Goal: Information Seeking & Learning: Learn about a topic

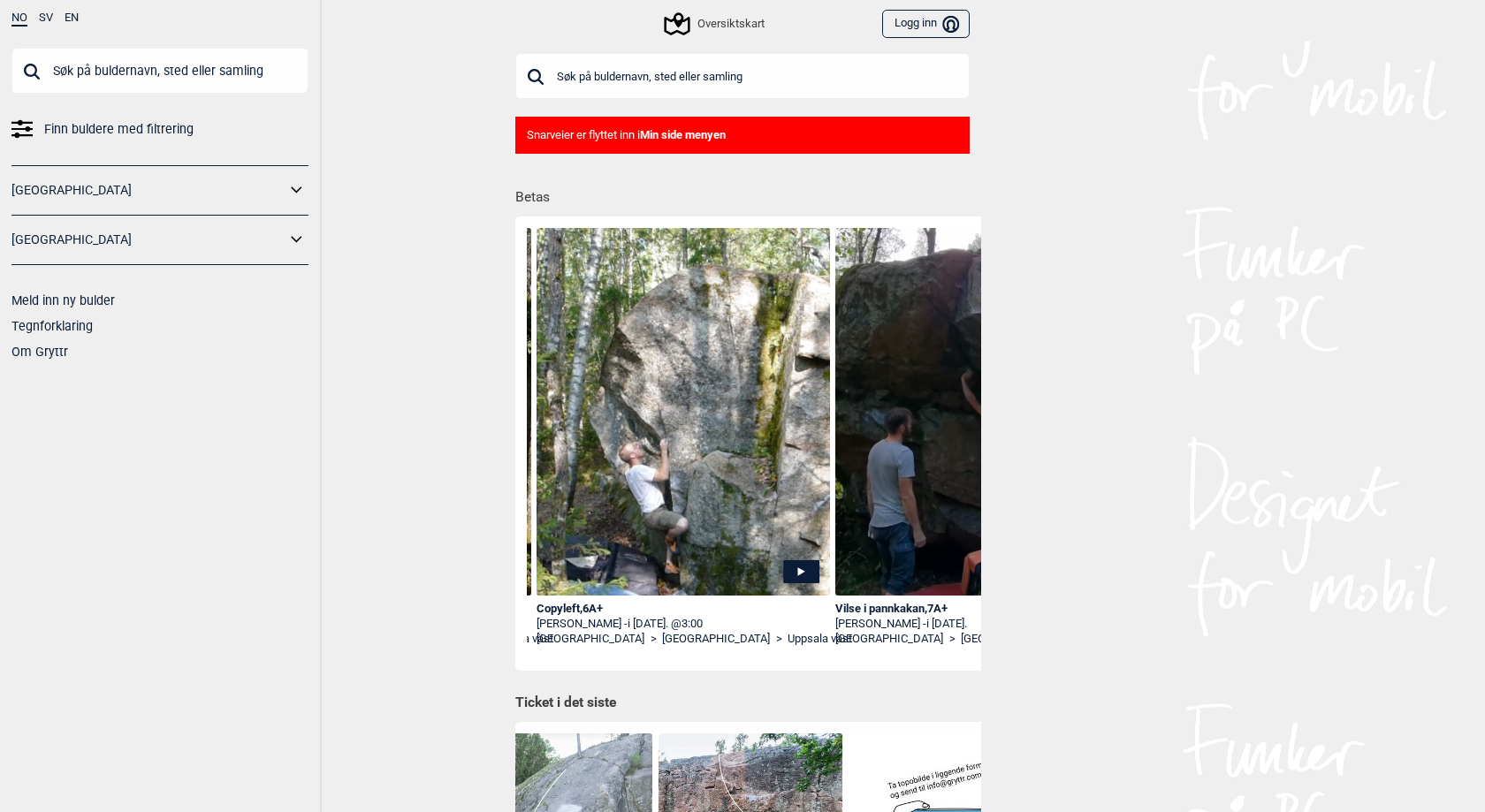
click at [297, 188] on icon at bounding box center [296, 191] width 23 height 26
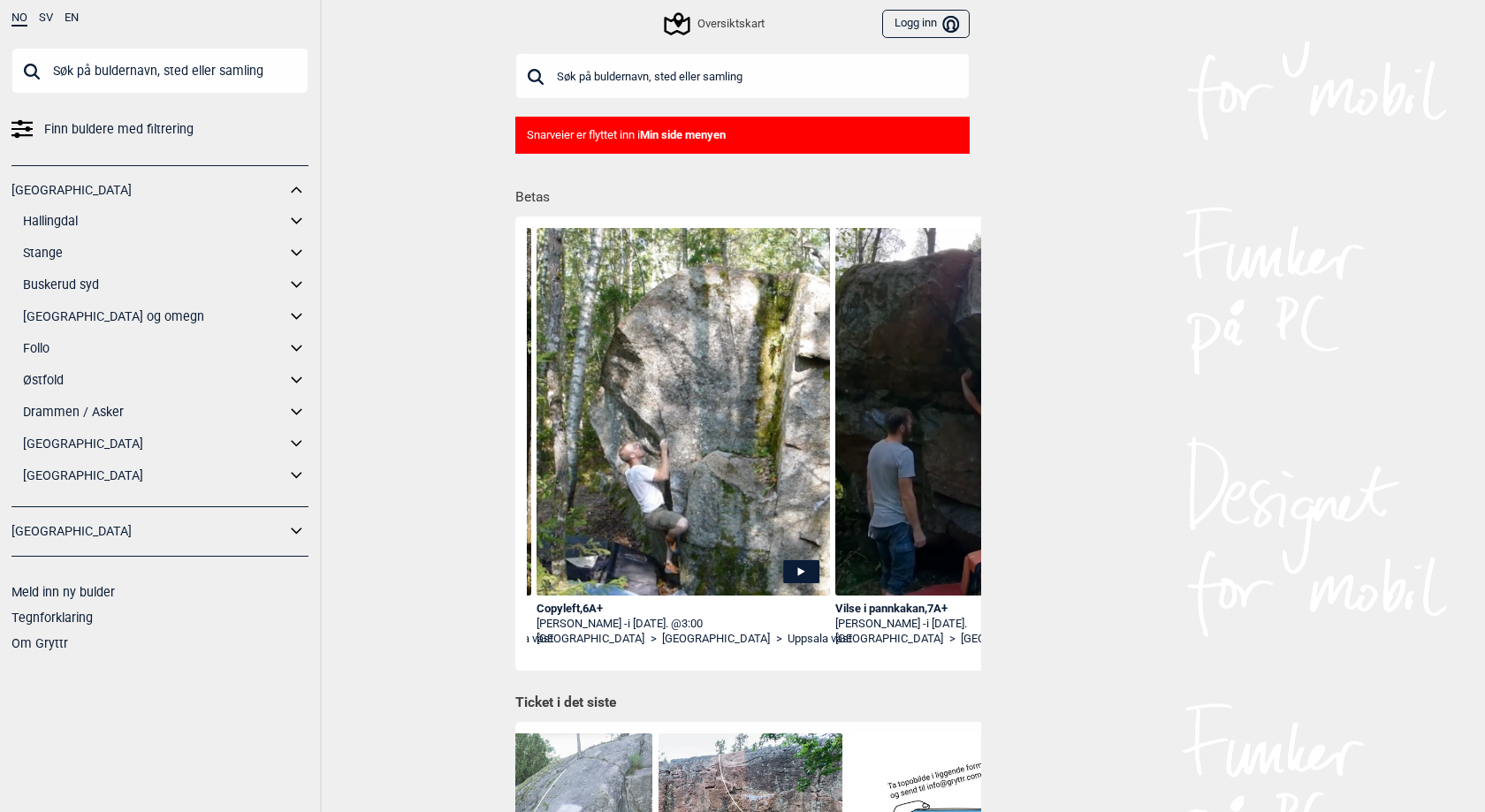
click at [85, 317] on link "[GEOGRAPHIC_DATA] og omegn" at bounding box center [154, 317] width 262 height 26
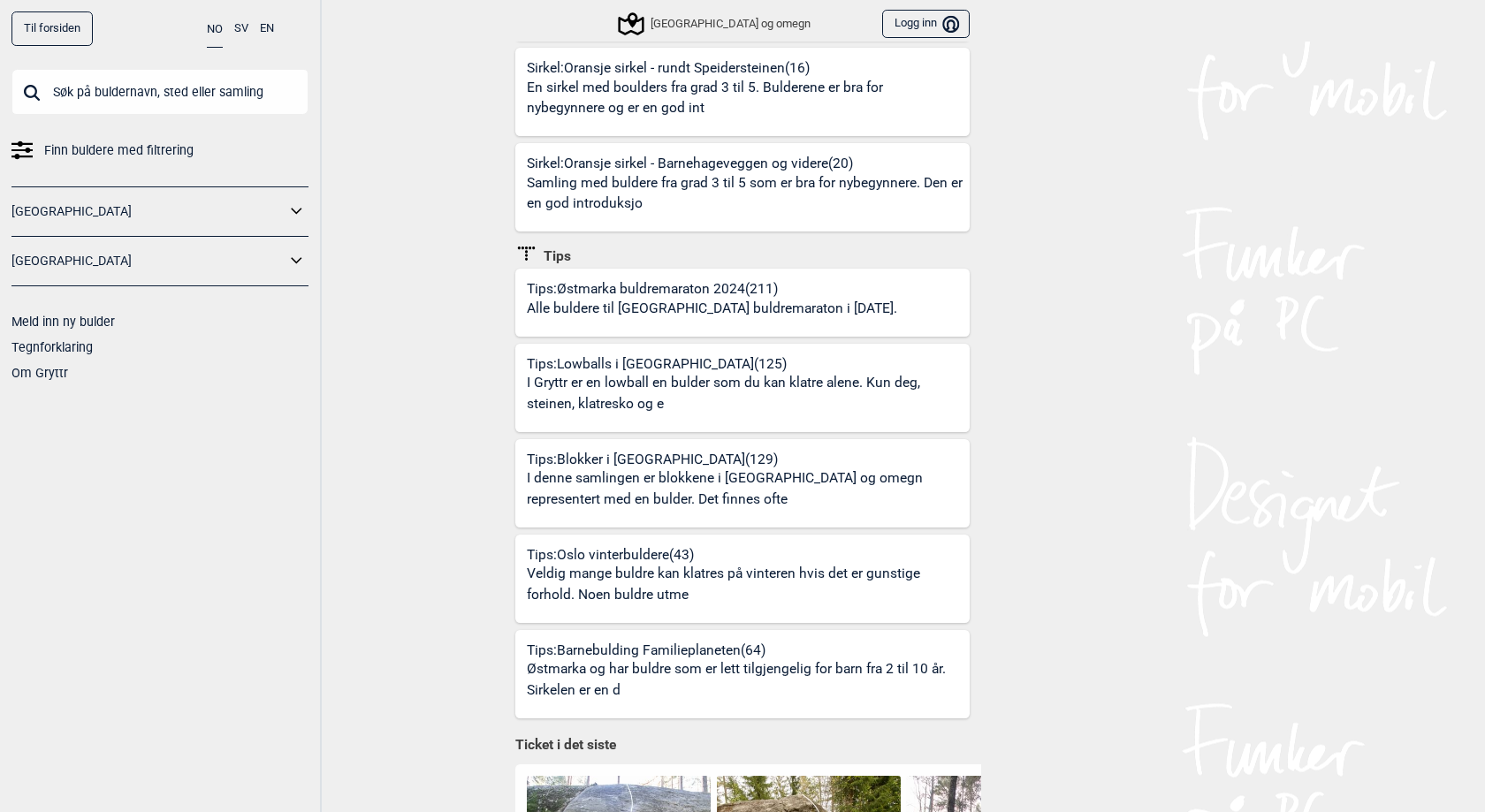
scroll to position [904, 0]
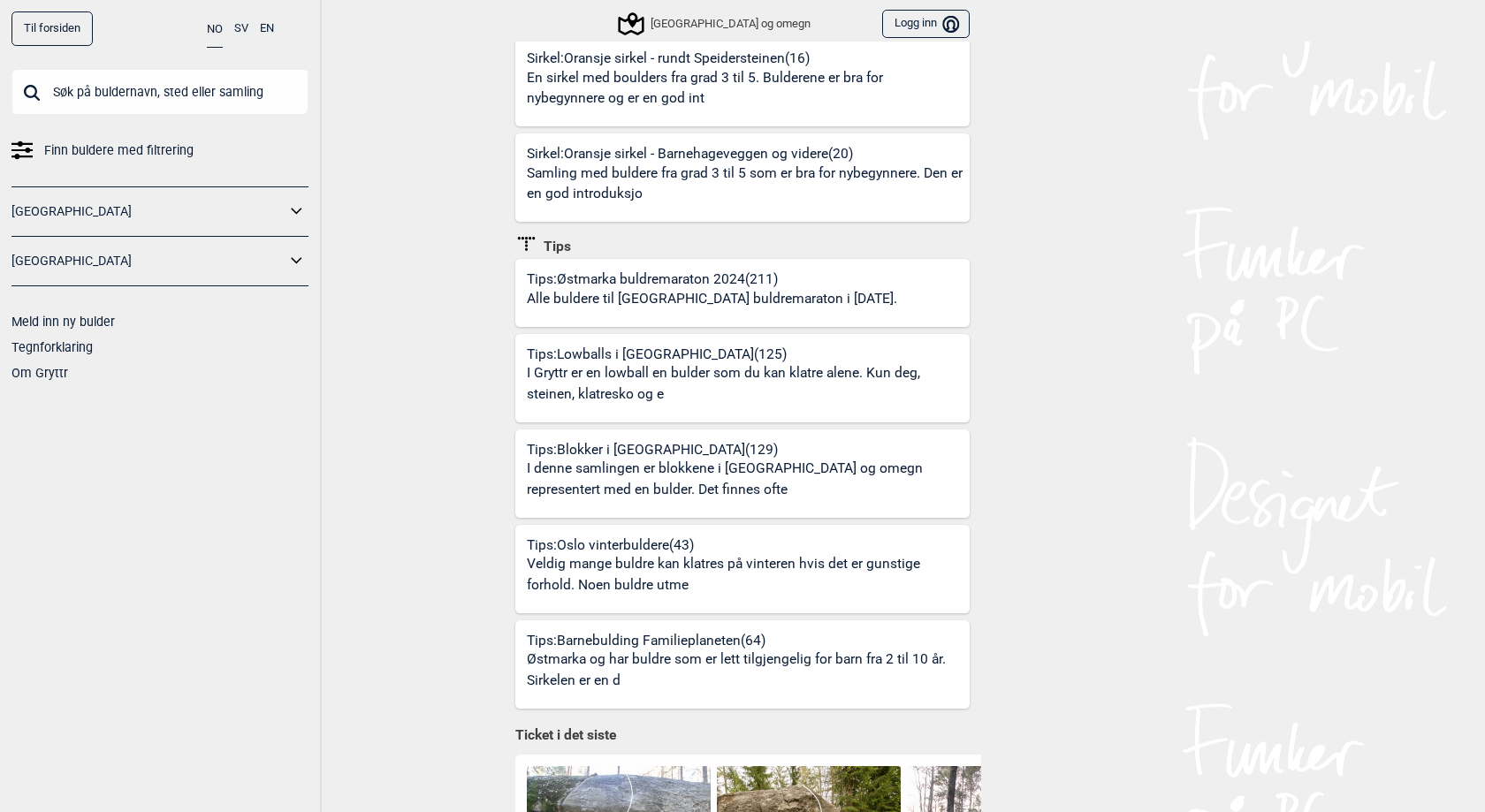
click at [623, 458] on p "I denne samlingen er blokkene i [GEOGRAPHIC_DATA] og omegn representert med en …" at bounding box center [746, 479] width 437 height 42
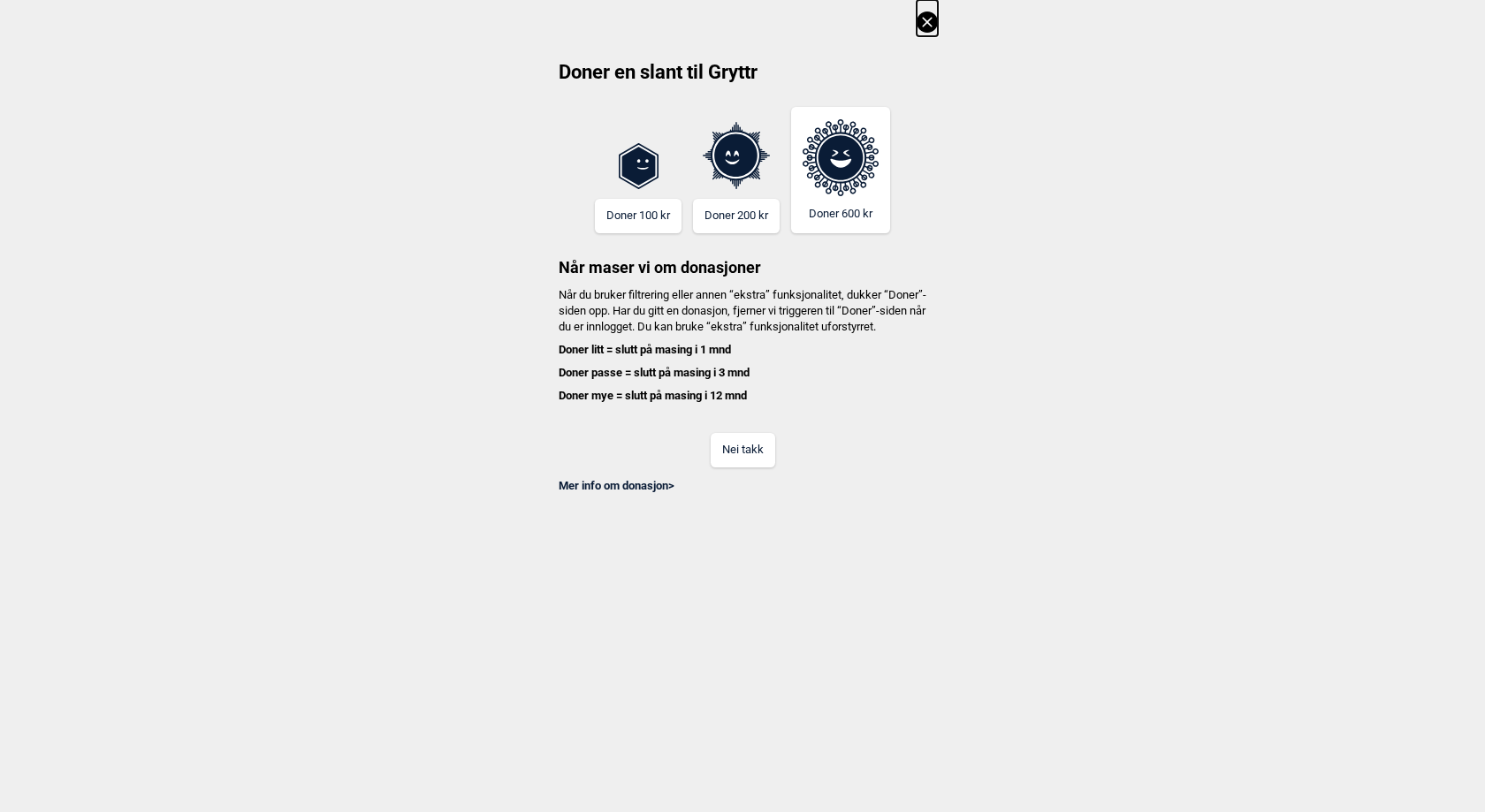
click at [752, 467] on button "Nei takk" at bounding box center [743, 450] width 65 height 34
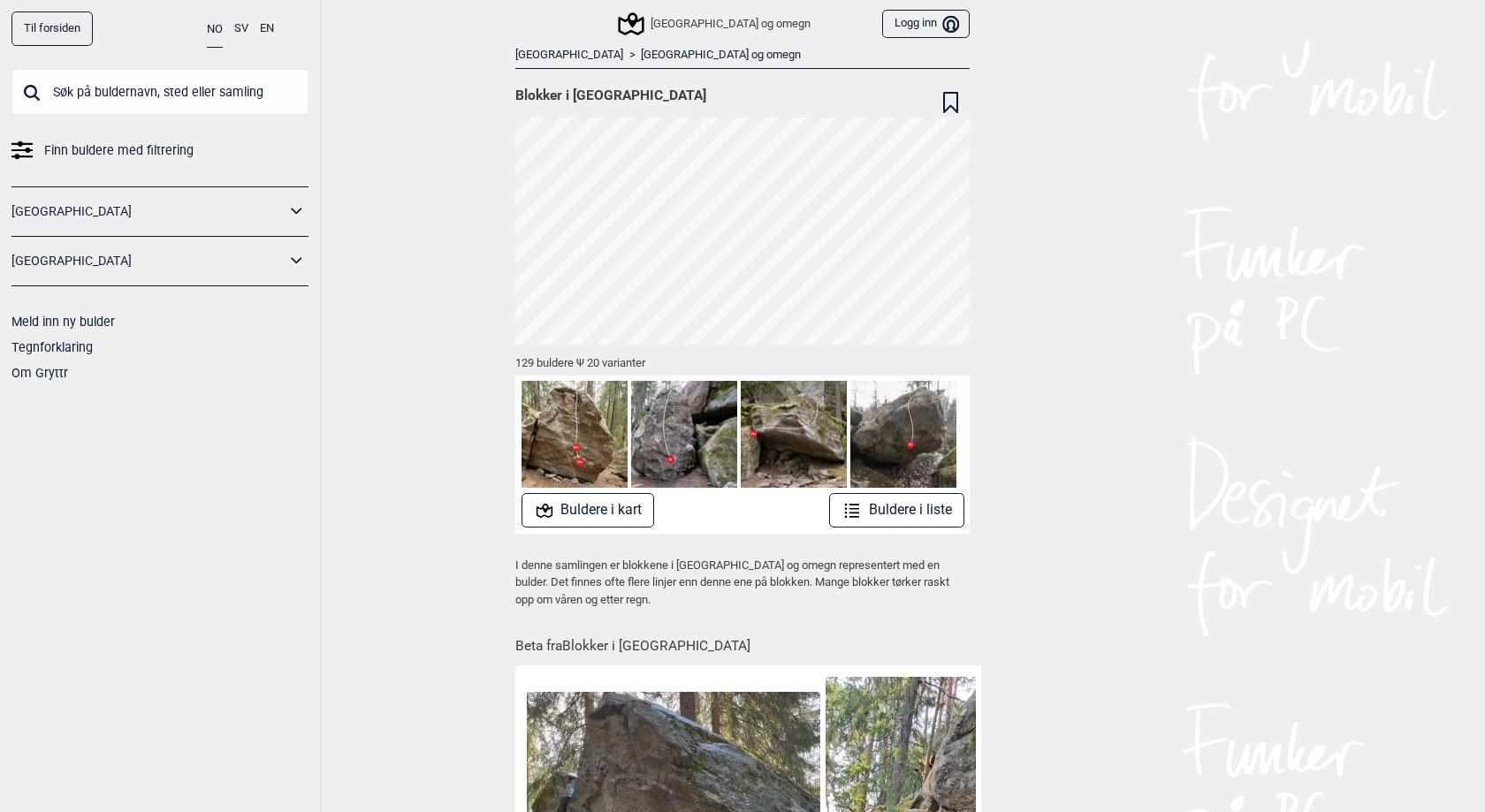
drag, startPoint x: 570, startPoint y: 602, endPoint x: 505, endPoint y: 568, distance: 73.4
click at [505, 568] on div "[GEOGRAPHIC_DATA] > [GEOGRAPHIC_DATA] og omegn Blokker i [GEOGRAPHIC_DATA] 129 …" at bounding box center [742, 580] width 477 height 1077
copy p "I denne samlingen er blokkene i [GEOGRAPHIC_DATA] og omegn representert med en …"
click at [641, 55] on link "[GEOGRAPHIC_DATA] og omegn" at bounding box center [721, 56] width 160 height 15
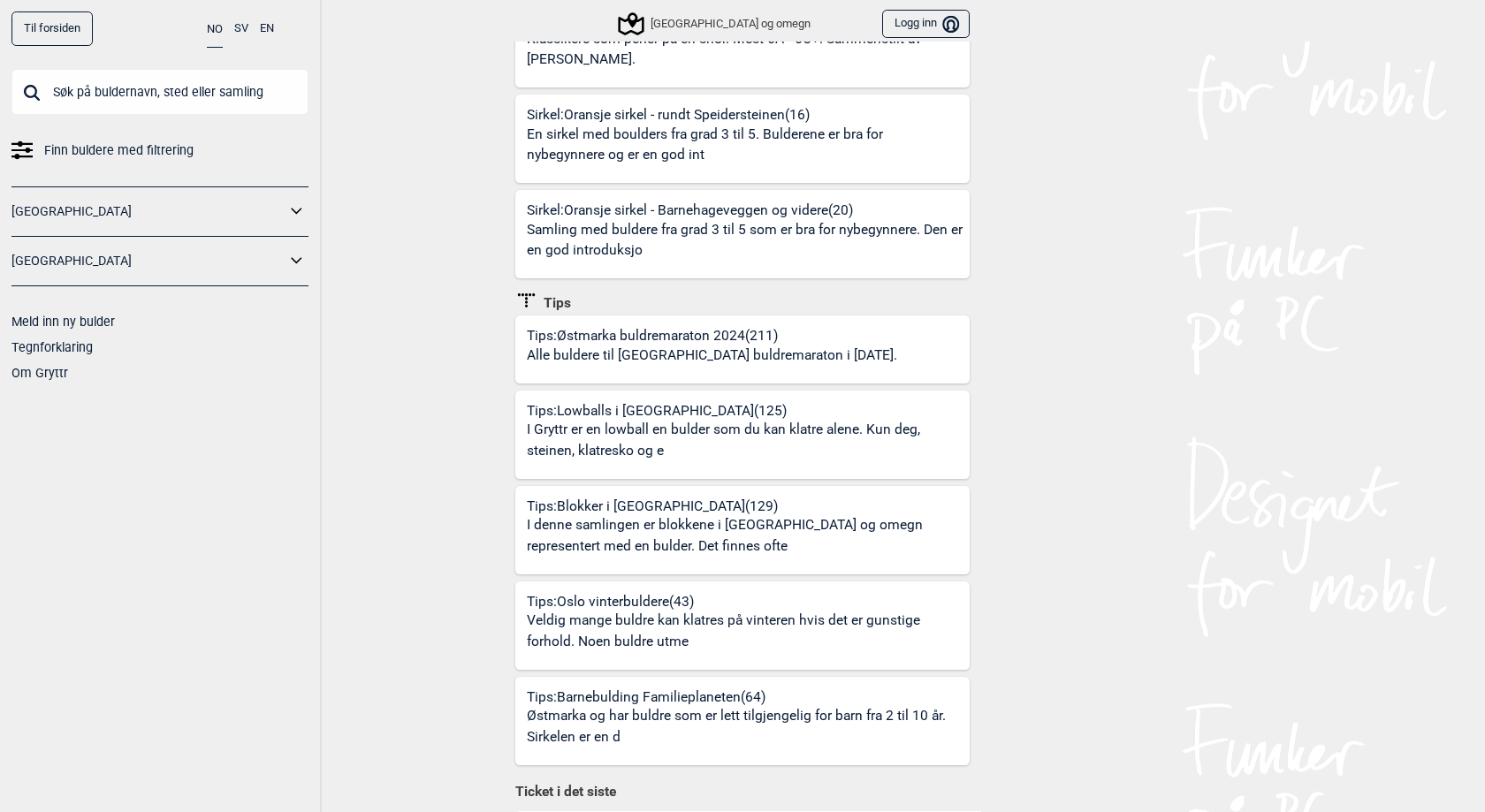
scroll to position [855, 0]
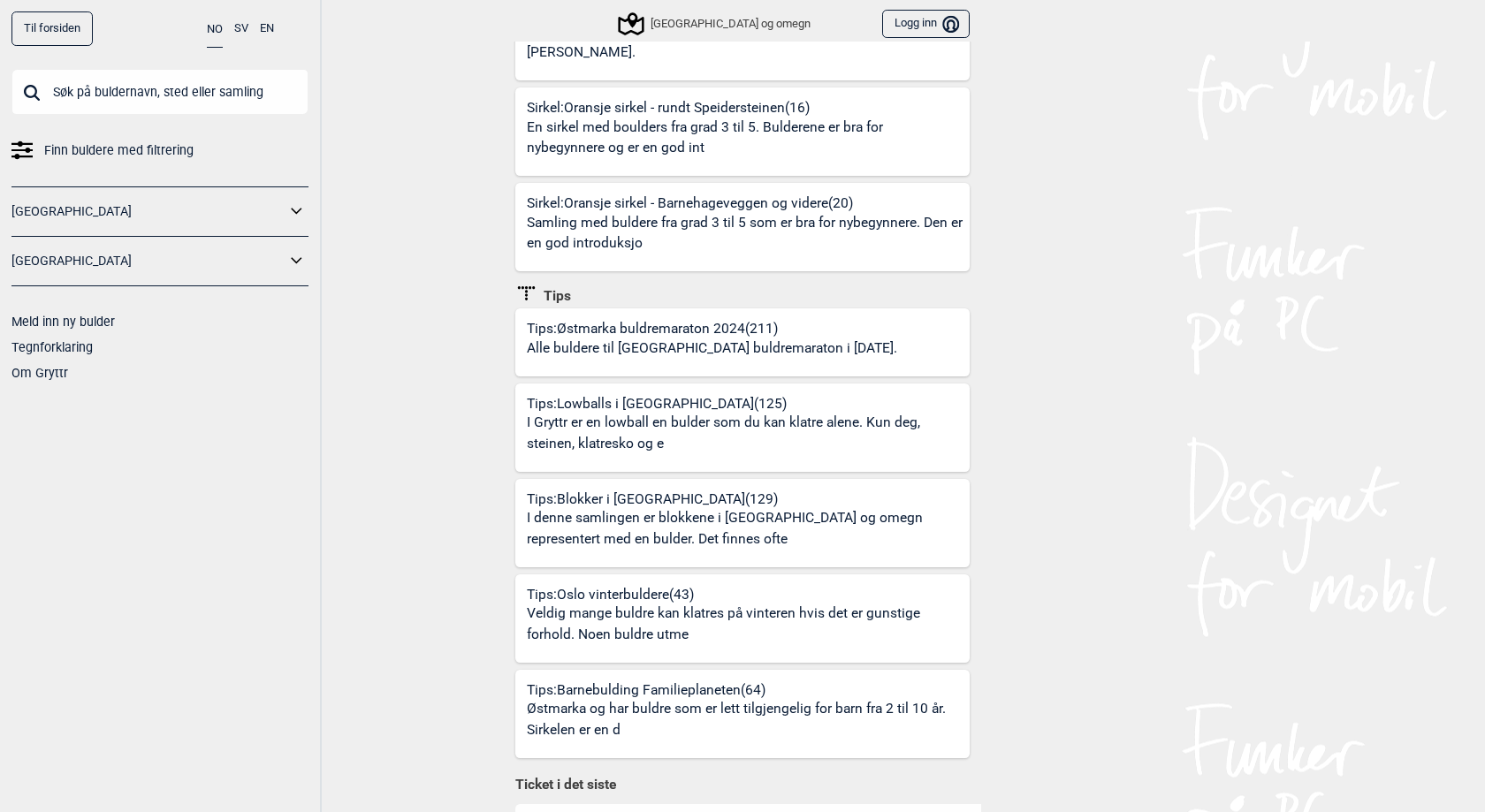
click at [655, 604] on p "Veldig mange buldre kan klatres på vinteren hvis det er gunstige forhold. Noen …" at bounding box center [746, 624] width 437 height 42
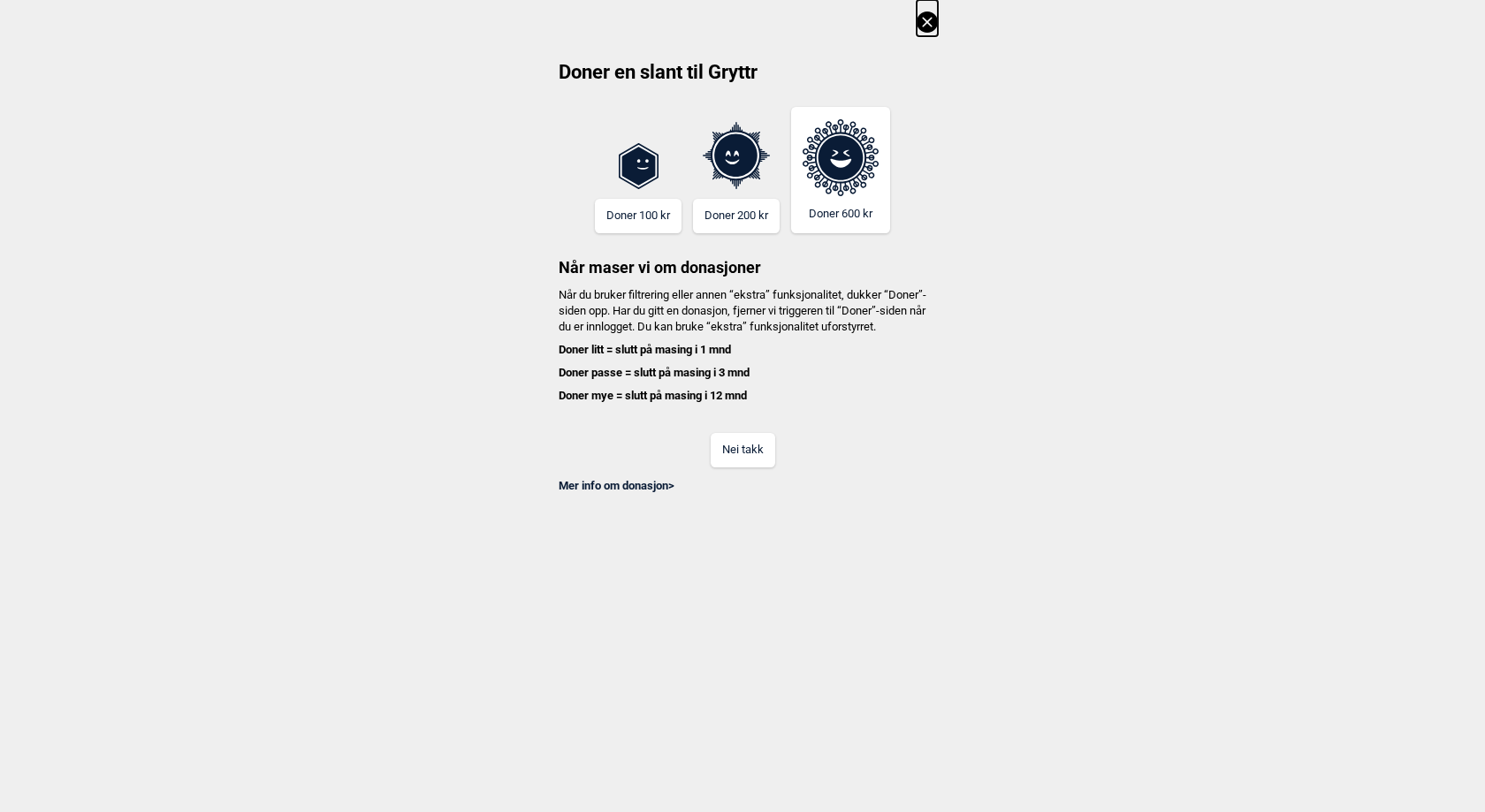
click at [729, 465] on button "Nei takk" at bounding box center [743, 450] width 65 height 34
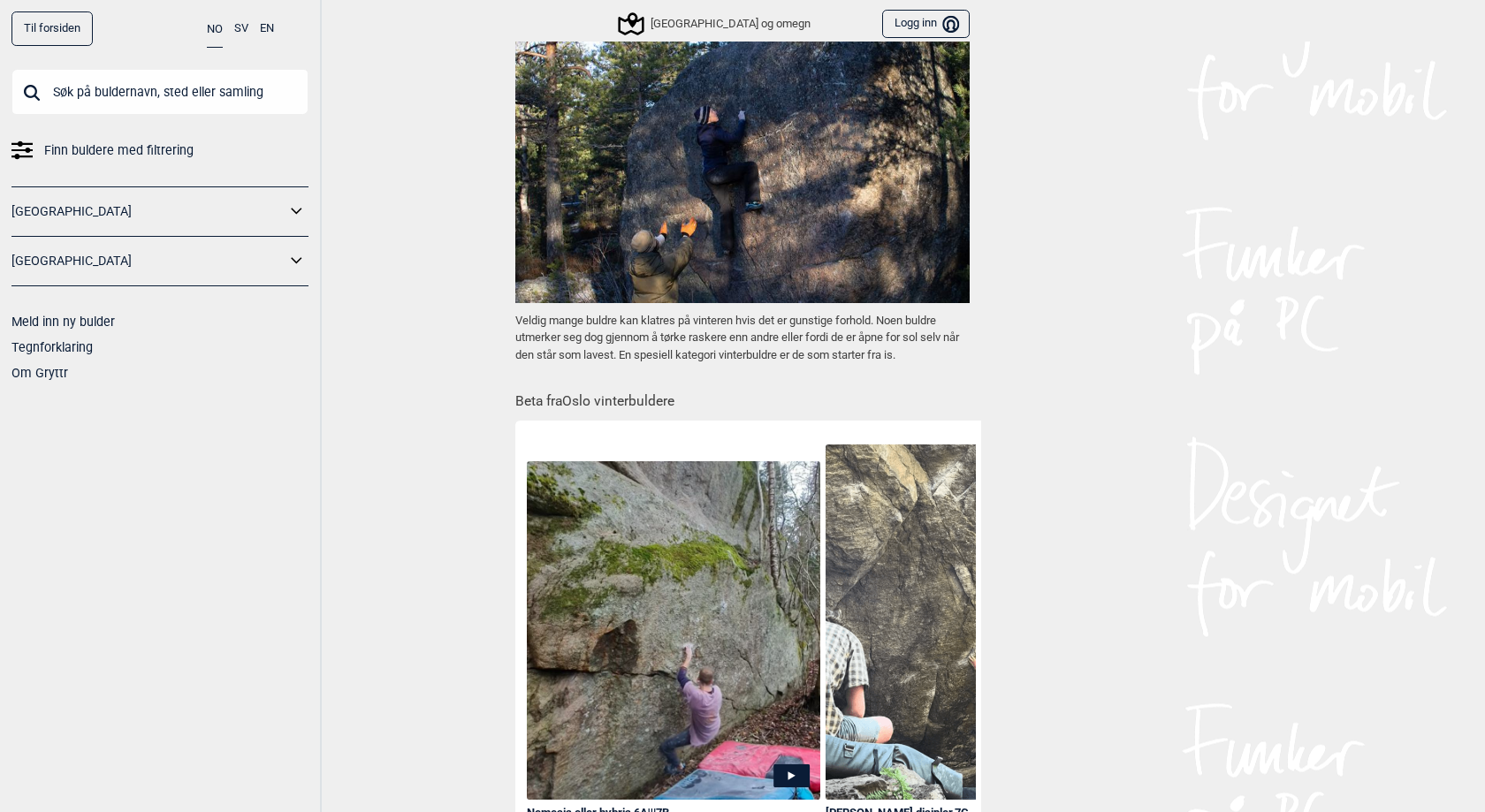
scroll to position [596, 0]
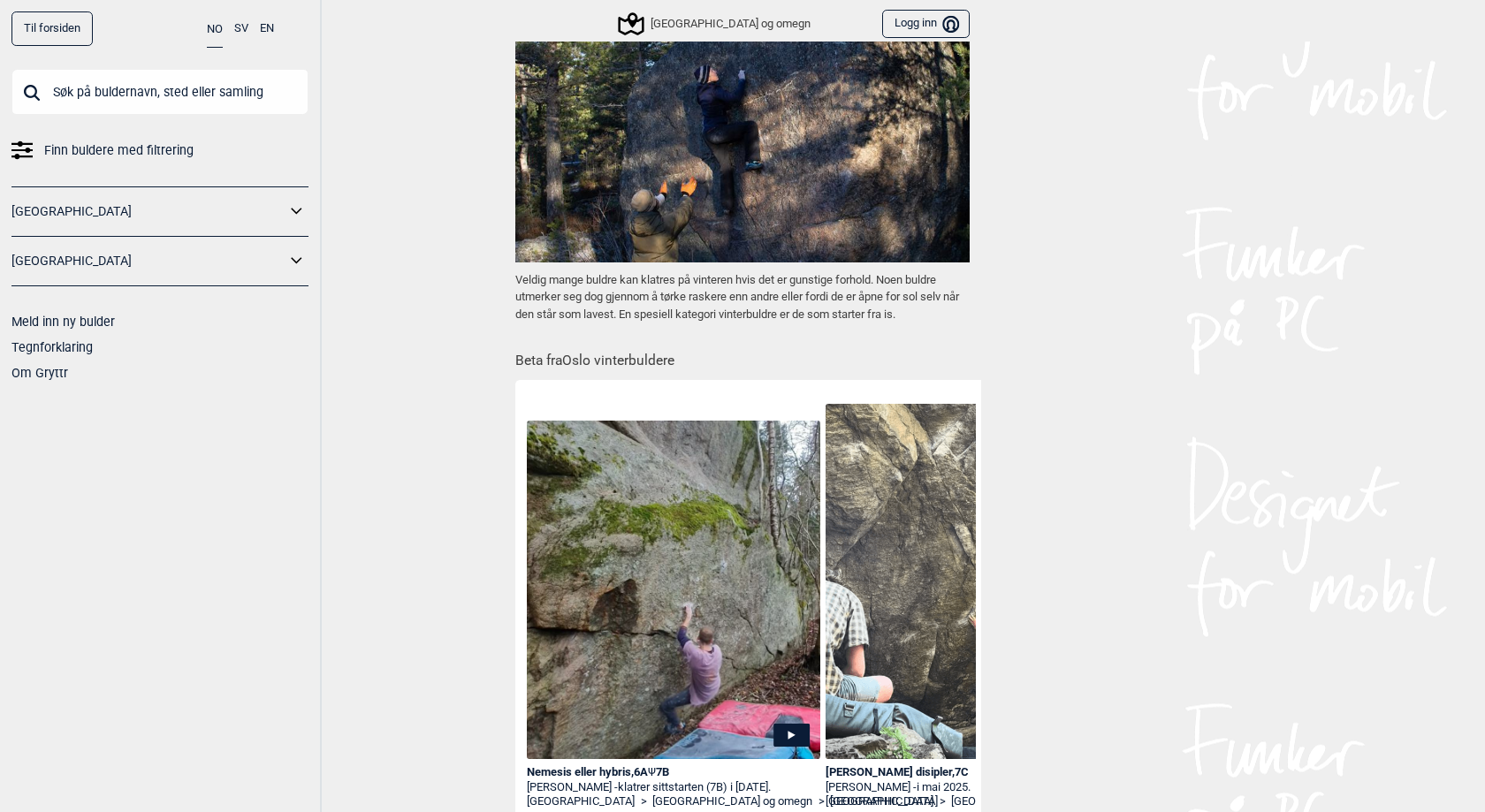
click at [674, 299] on p "Veldig mange buldre kan klatres på vinteren hvis det er gunstige forhold. Noen …" at bounding box center [742, 297] width 455 height 52
drag, startPoint x: 908, startPoint y: 317, endPoint x: 512, endPoint y: 280, distance: 397.7
click at [512, 280] on div "[GEOGRAPHIC_DATA] > [GEOGRAPHIC_DATA] og omegn [GEOGRAPHIC_DATA] vinterbuldere …" at bounding box center [742, 140] width 477 height 1389
copy p "Veldig mange buldre kan klatres på vinteren hvis det er gunstige forhold. Noen …"
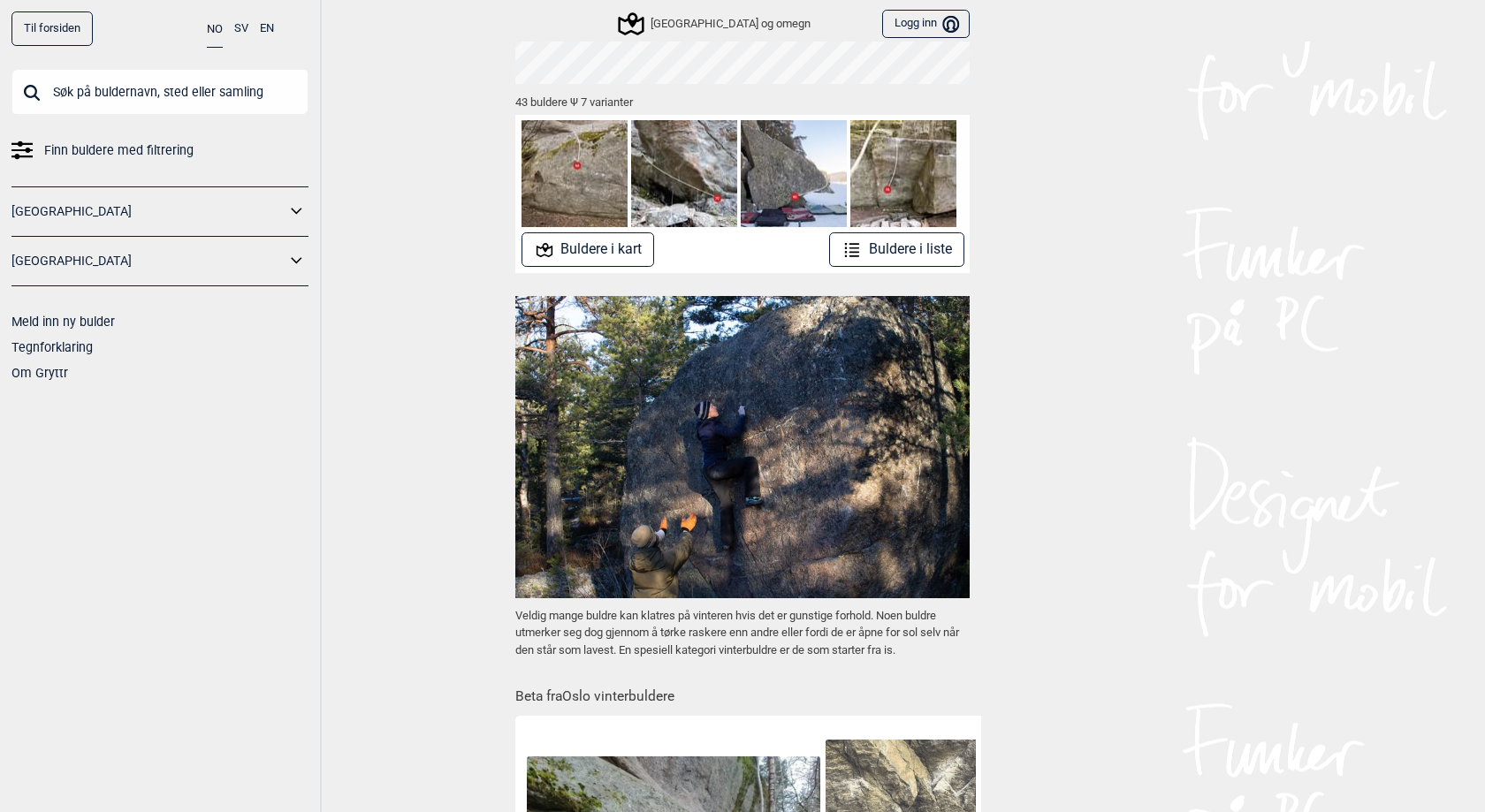
scroll to position [258, 0]
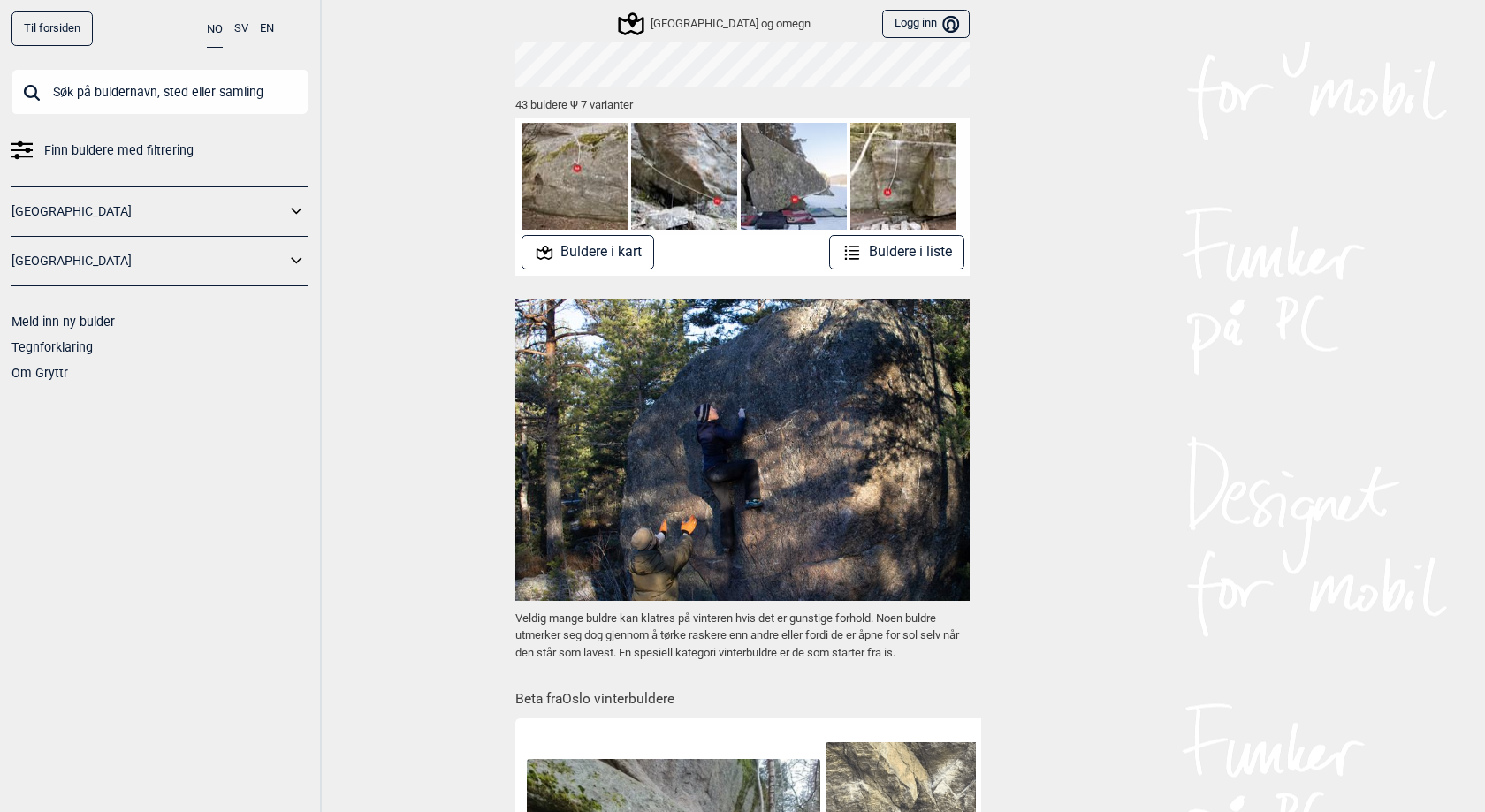
copy p "Veldig mange buldre kan klatres på vinteren hvis det er gunstige forhold. Noen …"
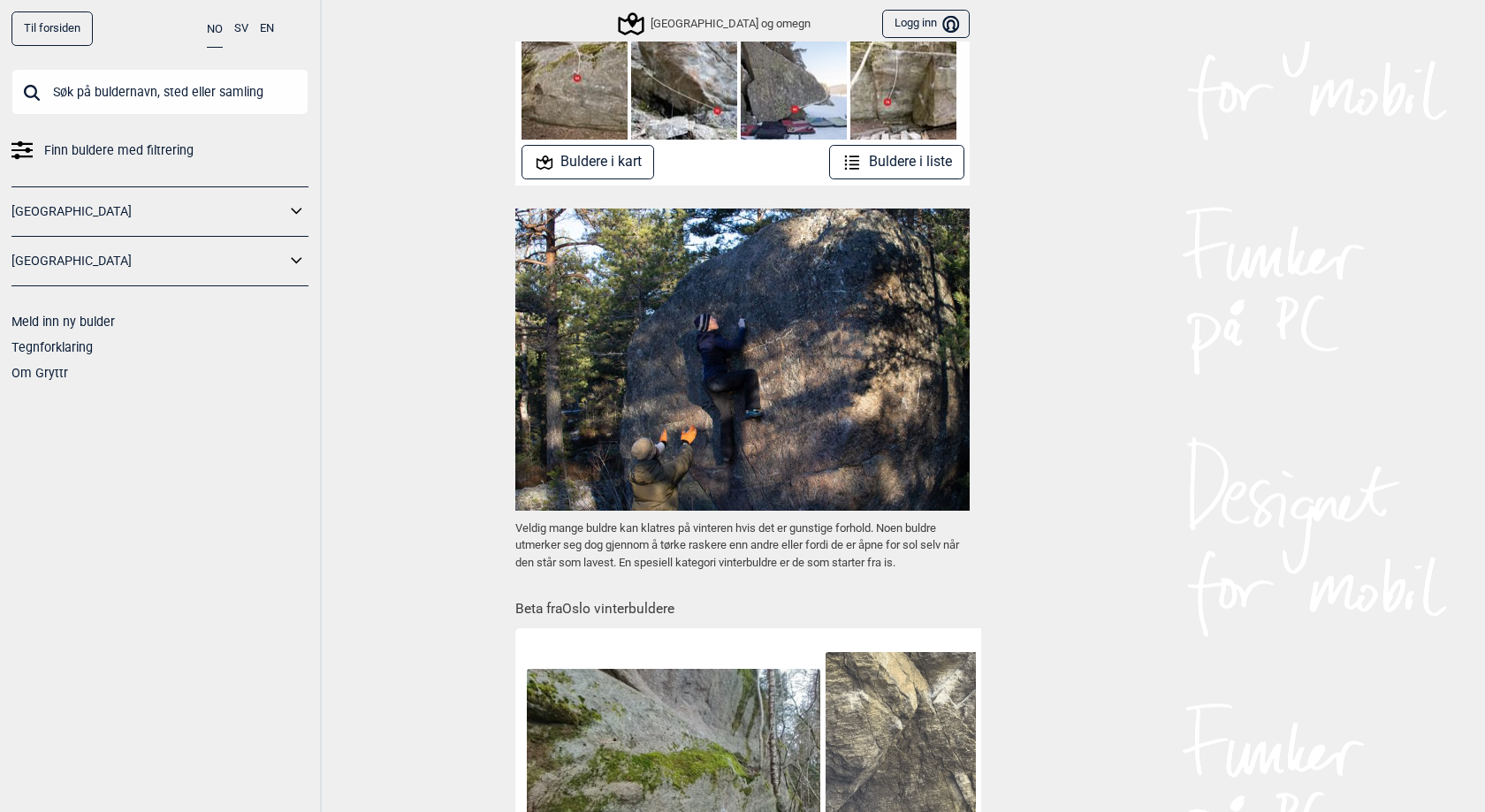
scroll to position [367, 0]
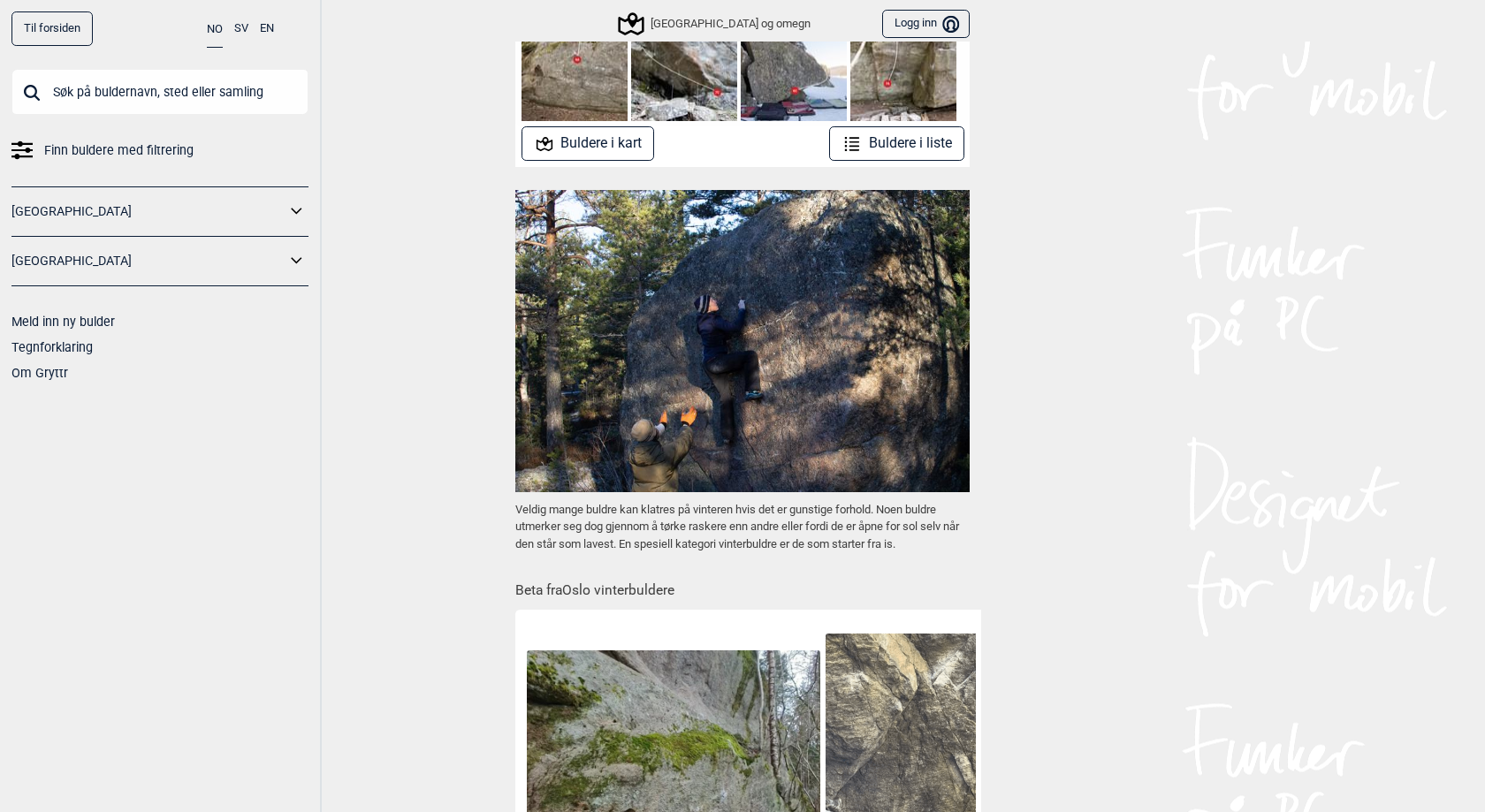
click at [463, 412] on div "Til forsiden NO SV EN Finn buldere med filtrering [GEOGRAPHIC_DATA] [GEOGRAPHIC…" at bounding box center [742, 406] width 1485 height 812
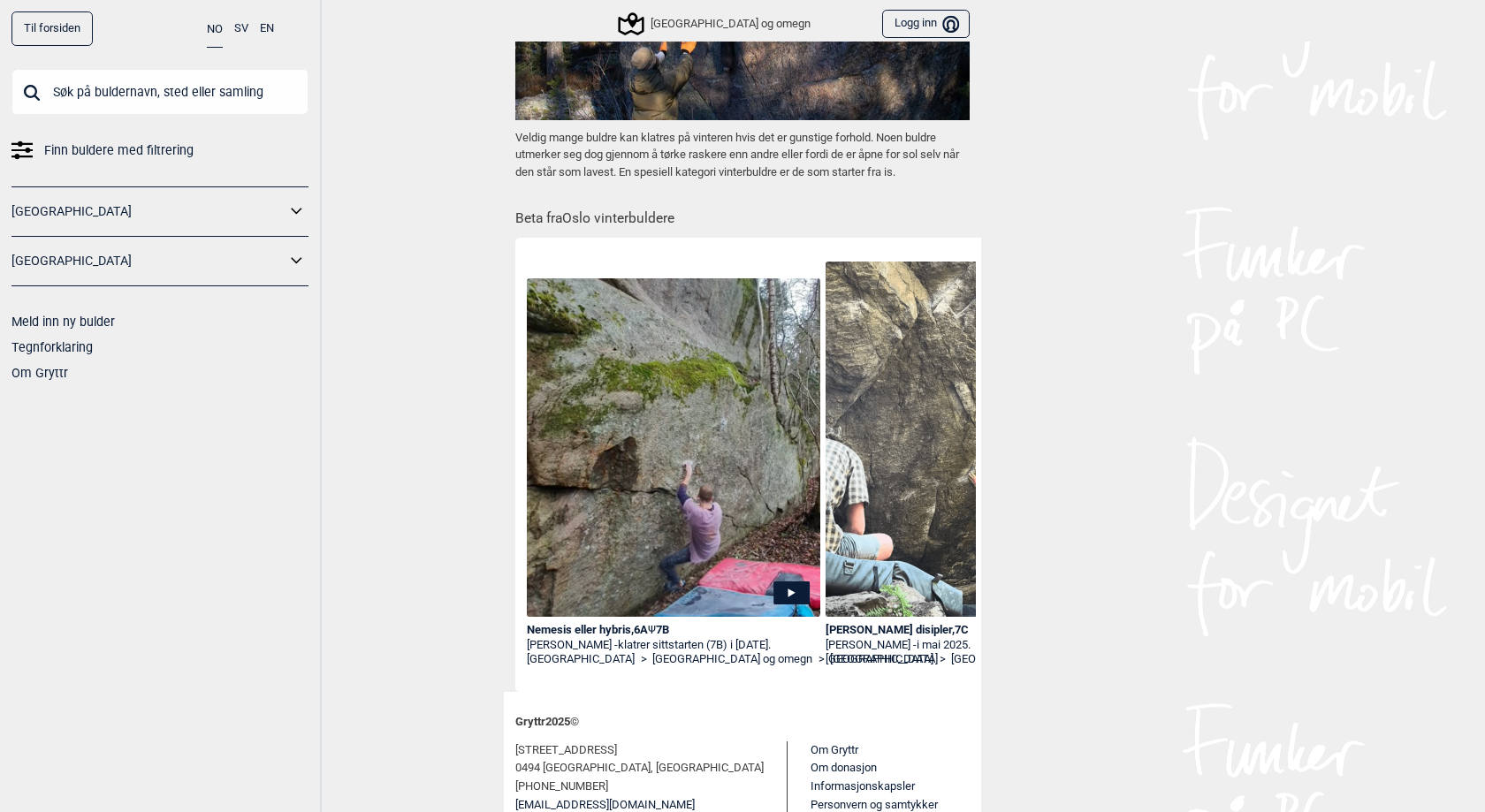
scroll to position [0, 0]
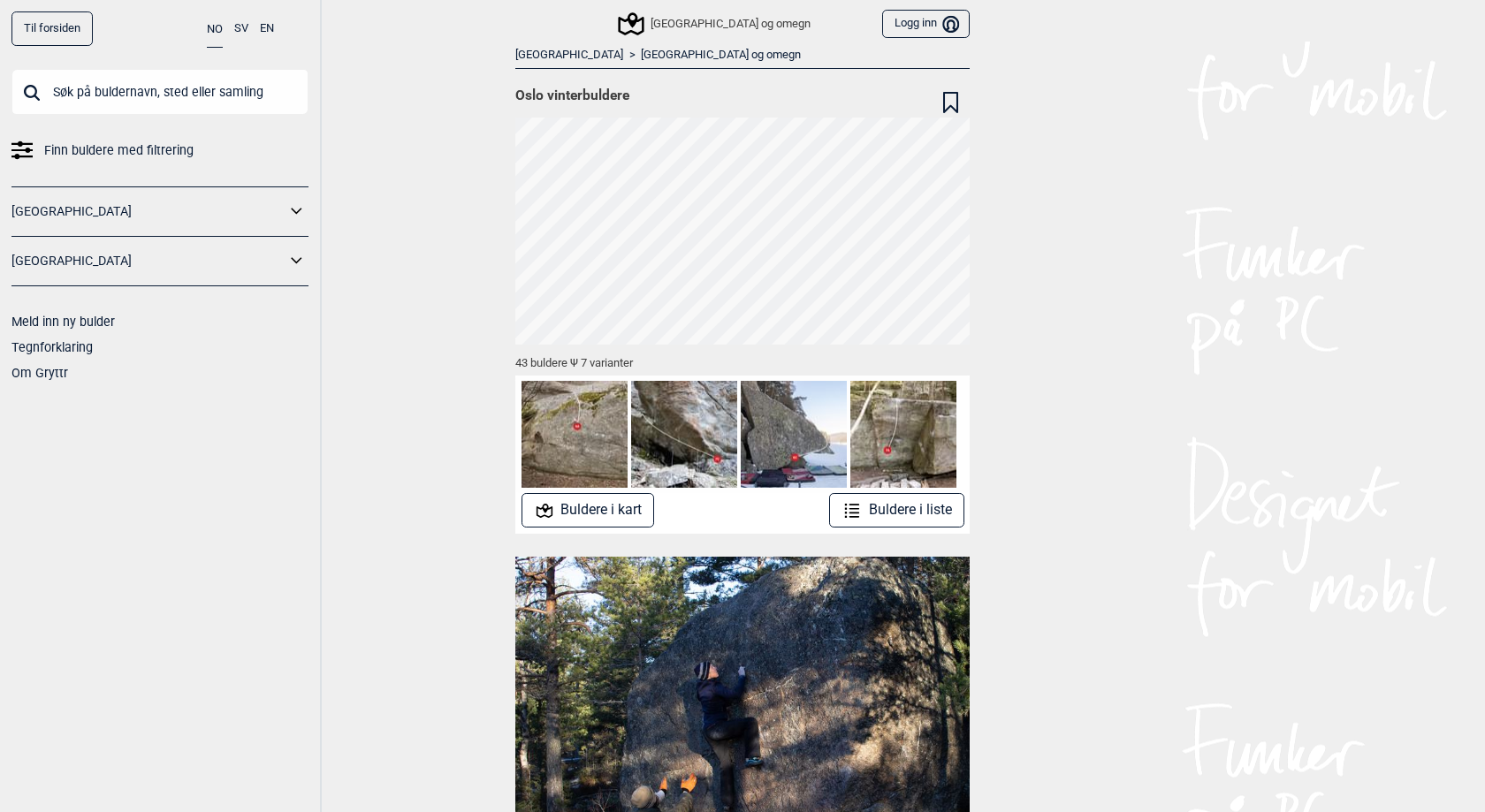
click at [293, 208] on icon at bounding box center [296, 210] width 10 height 6
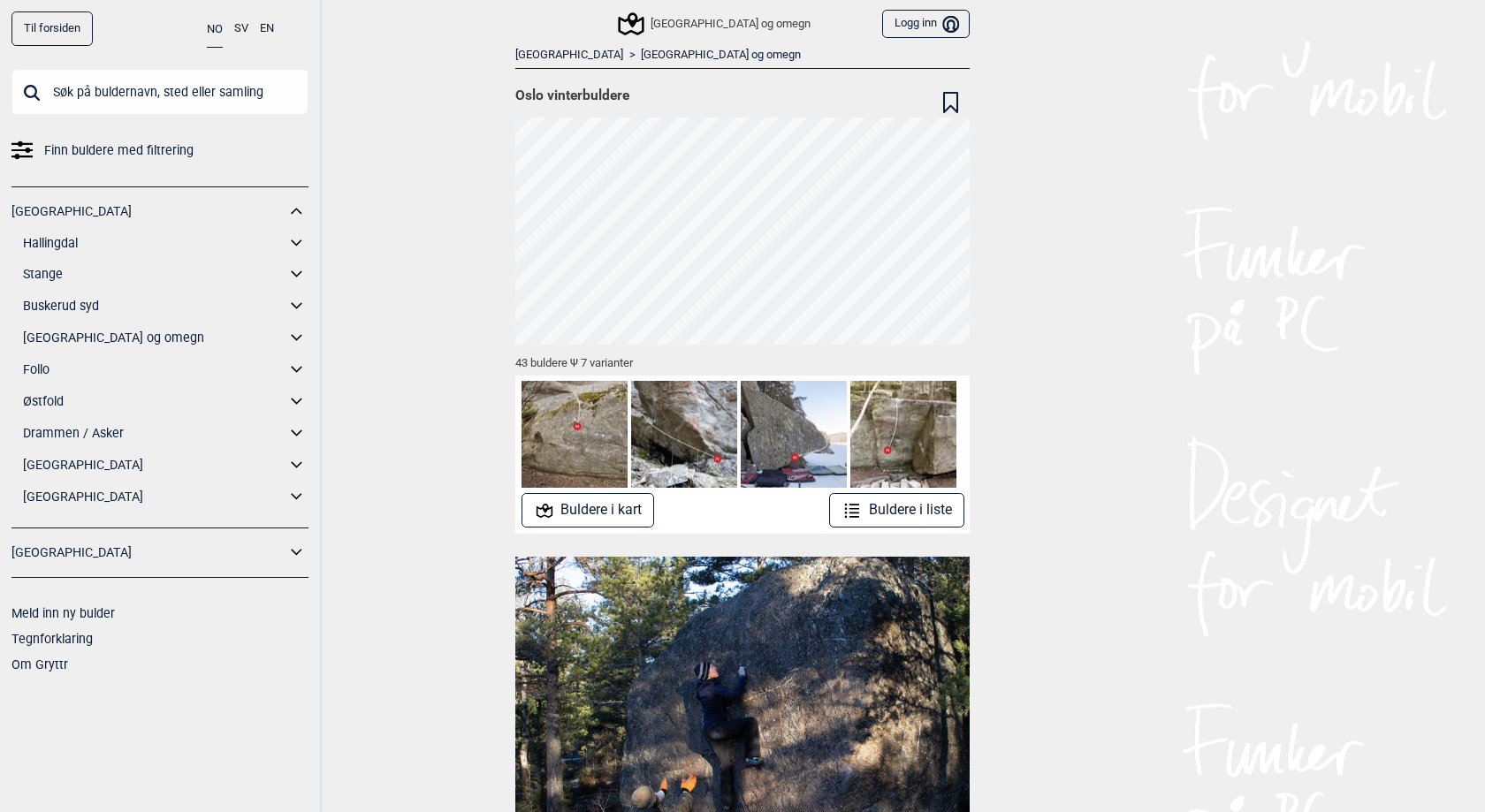
click at [295, 338] on icon at bounding box center [296, 338] width 23 height 26
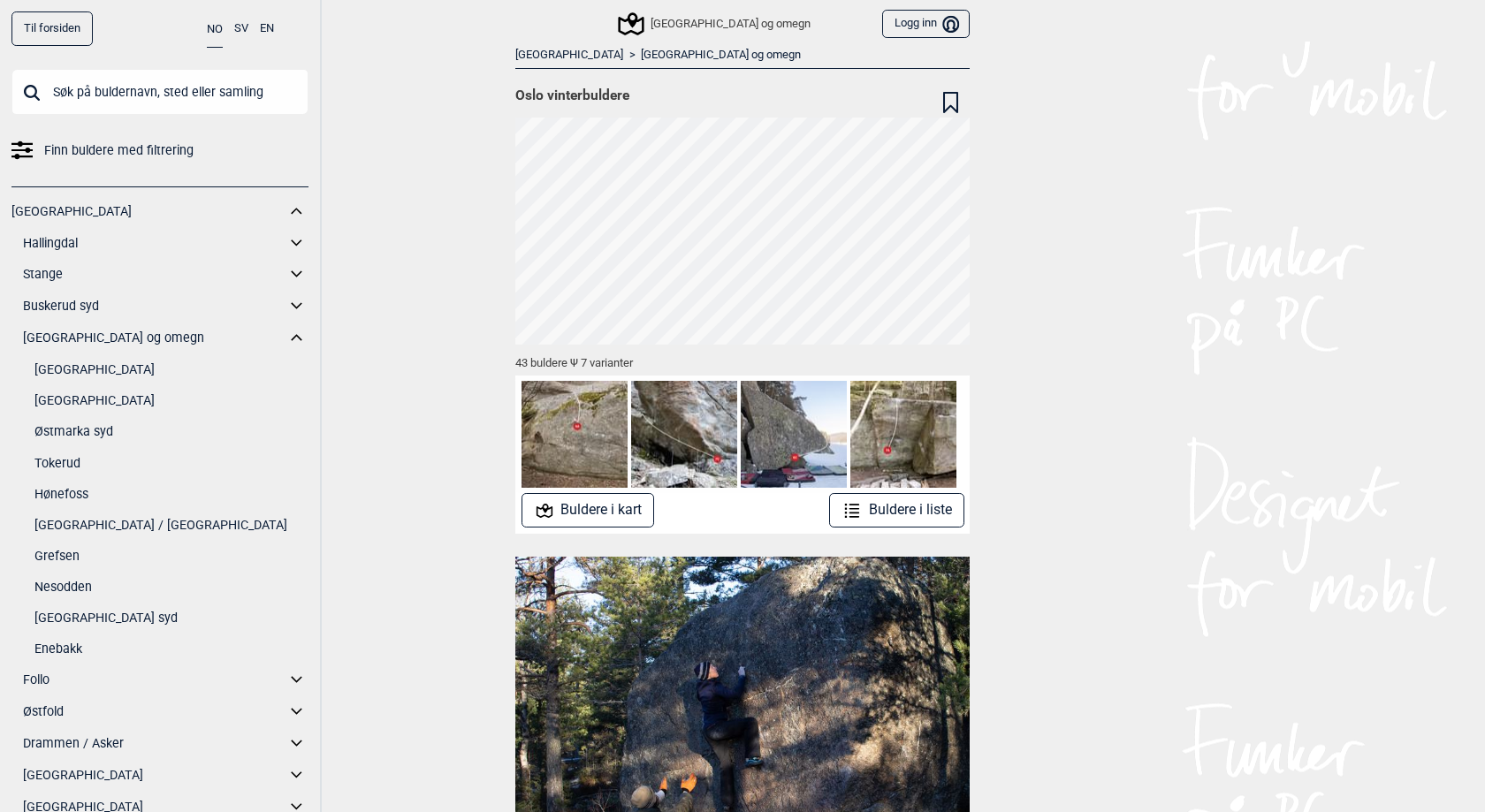
click at [121, 398] on link "[GEOGRAPHIC_DATA]" at bounding box center [171, 401] width 274 height 26
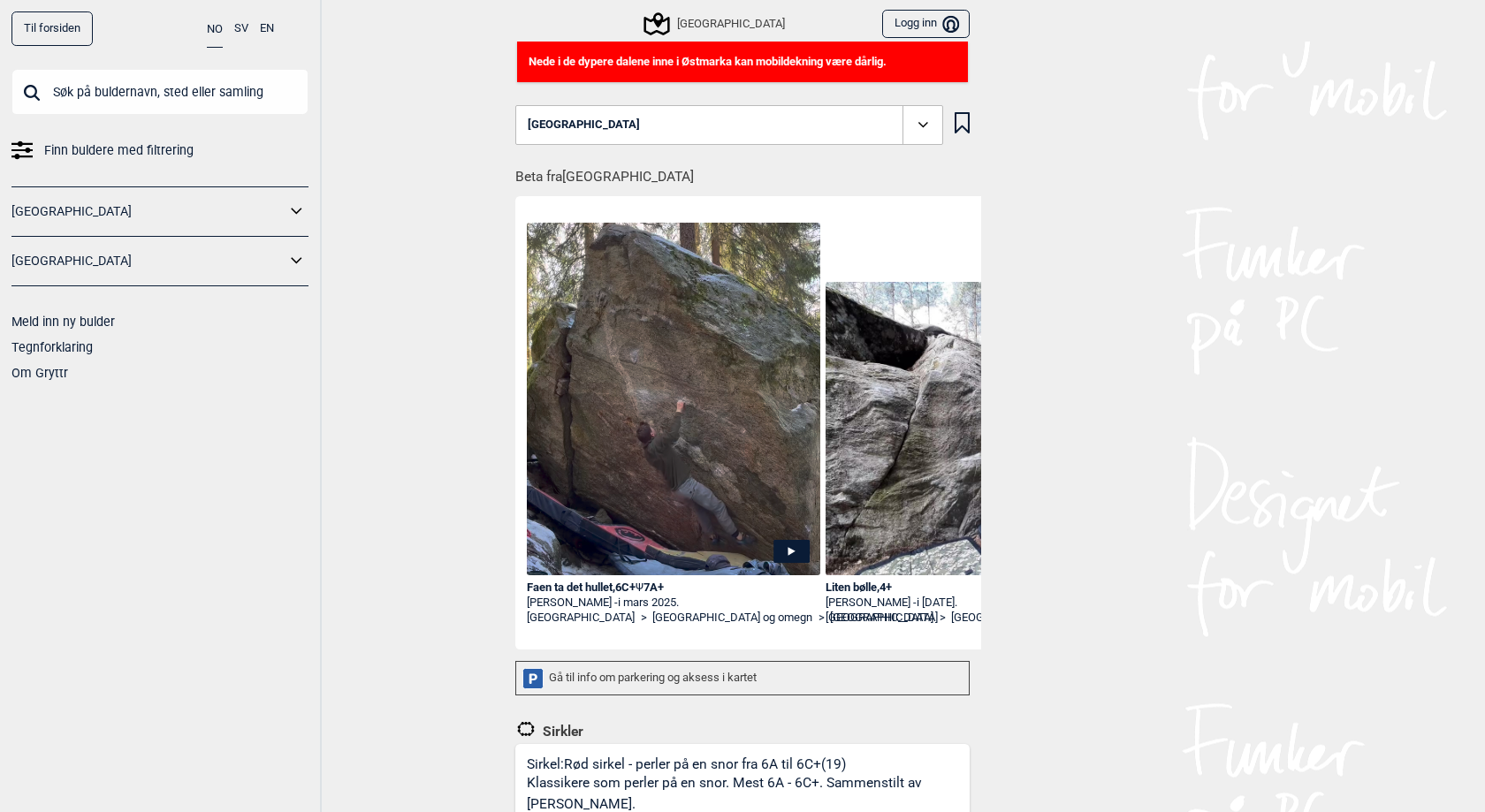
click at [743, 24] on div "[GEOGRAPHIC_DATA]" at bounding box center [715, 23] width 138 height 21
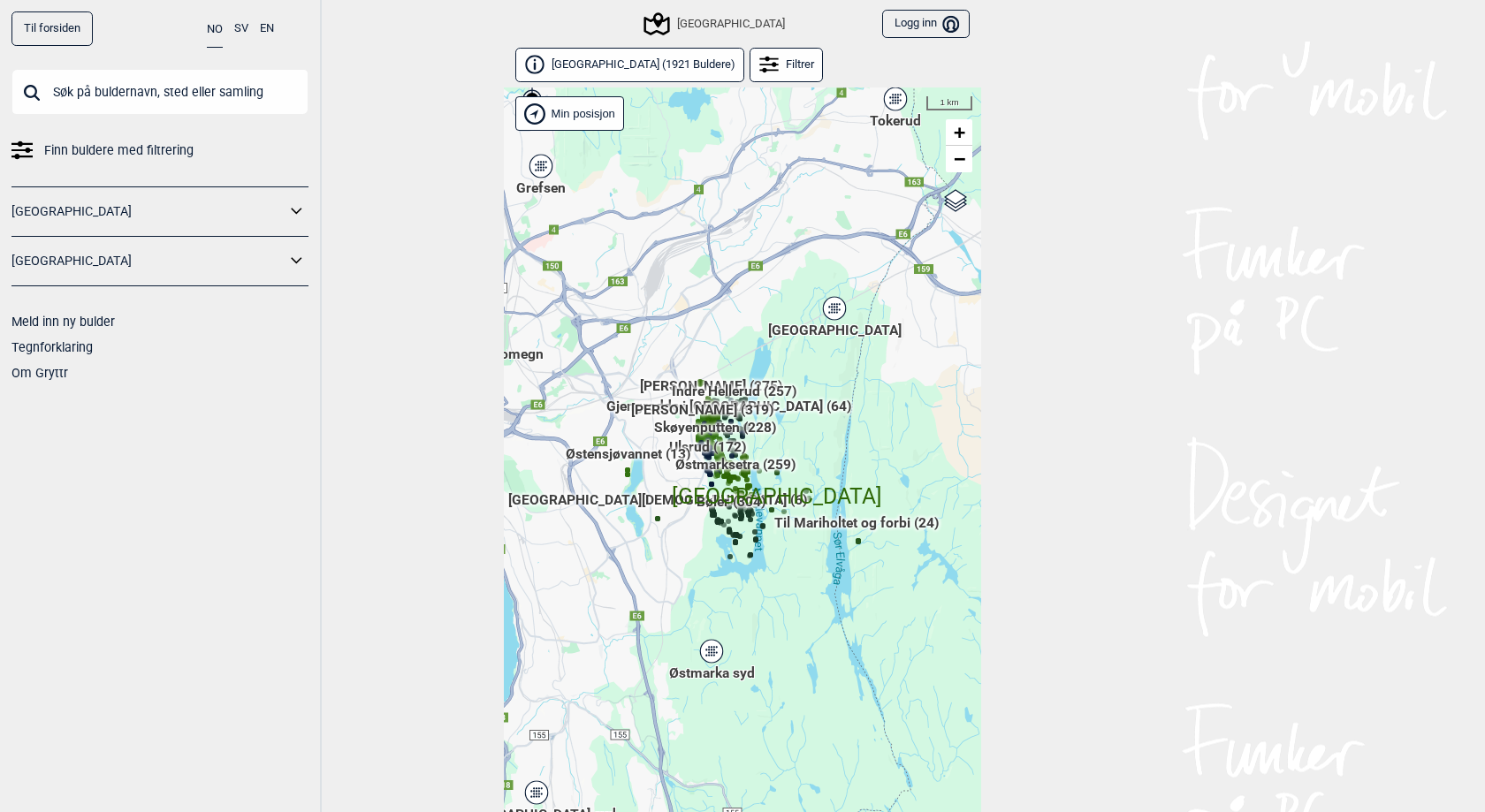
click at [294, 212] on icon at bounding box center [296, 212] width 23 height 26
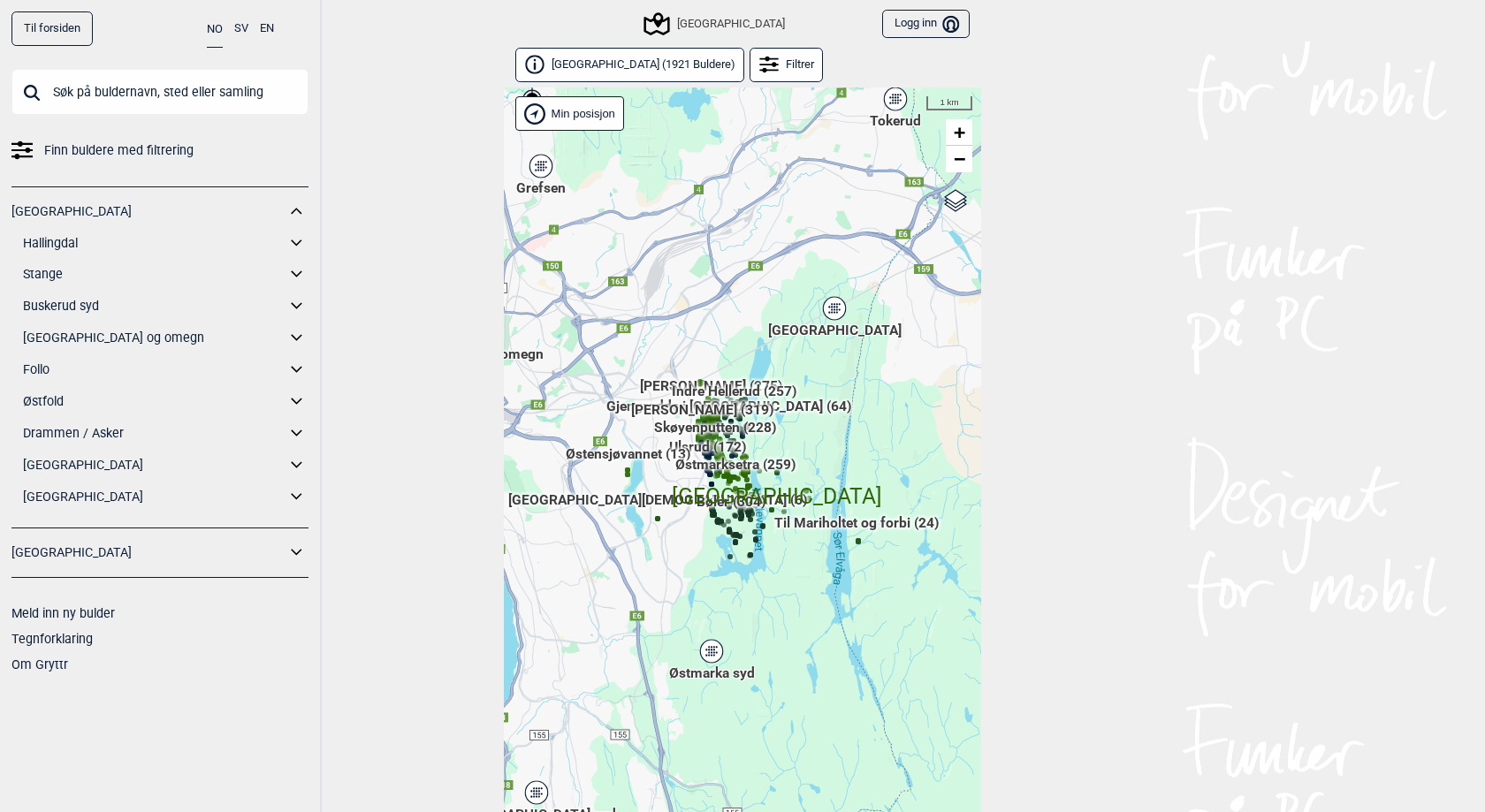
click at [76, 338] on link "[GEOGRAPHIC_DATA] og omegn" at bounding box center [154, 338] width 262 height 26
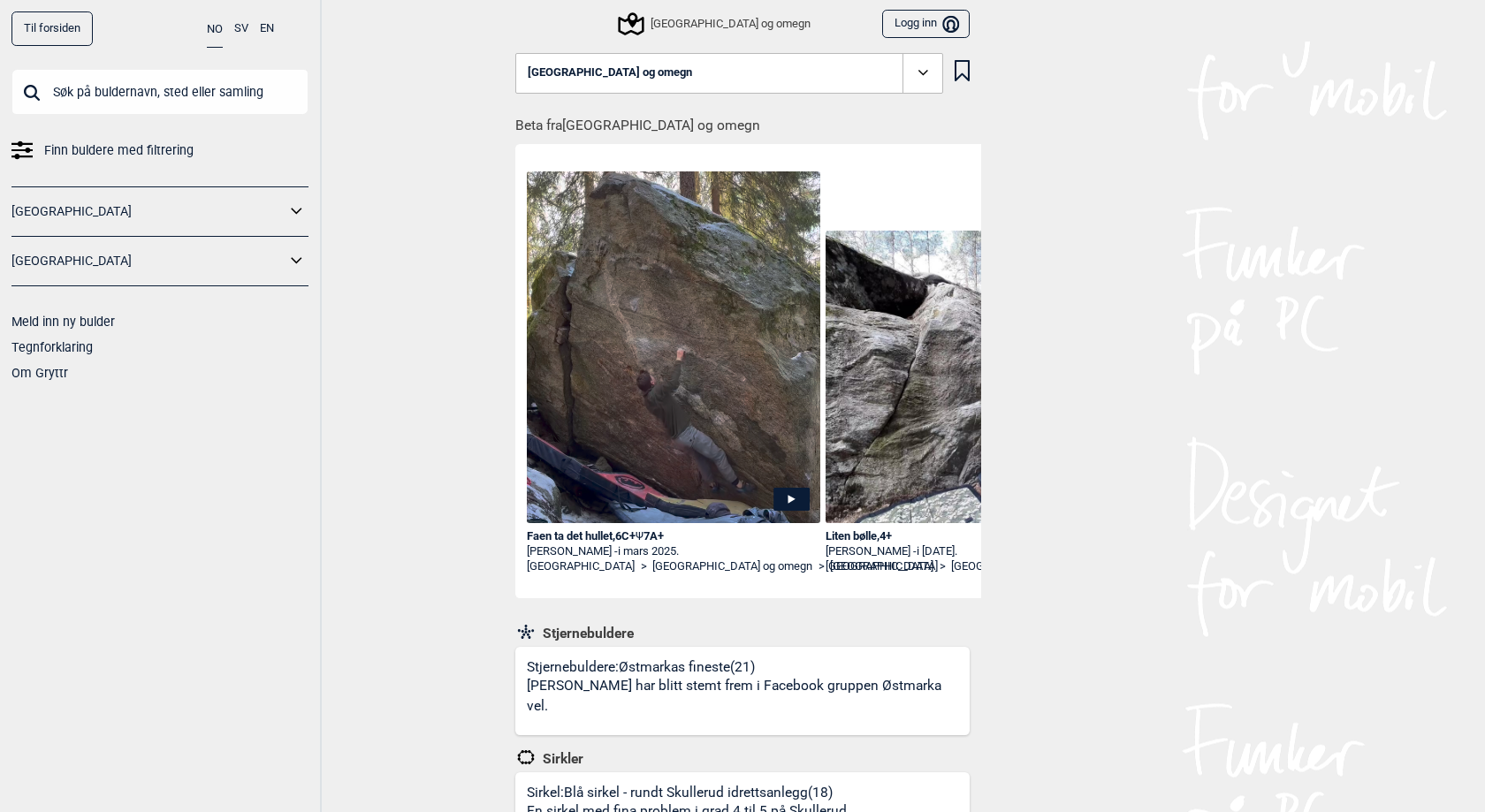
click at [688, 672] on div "Stjernebuldere: Østmarkas fineste (21) Buldrene har blitt stemt frem i Facebook…" at bounding box center [749, 696] width 443 height 77
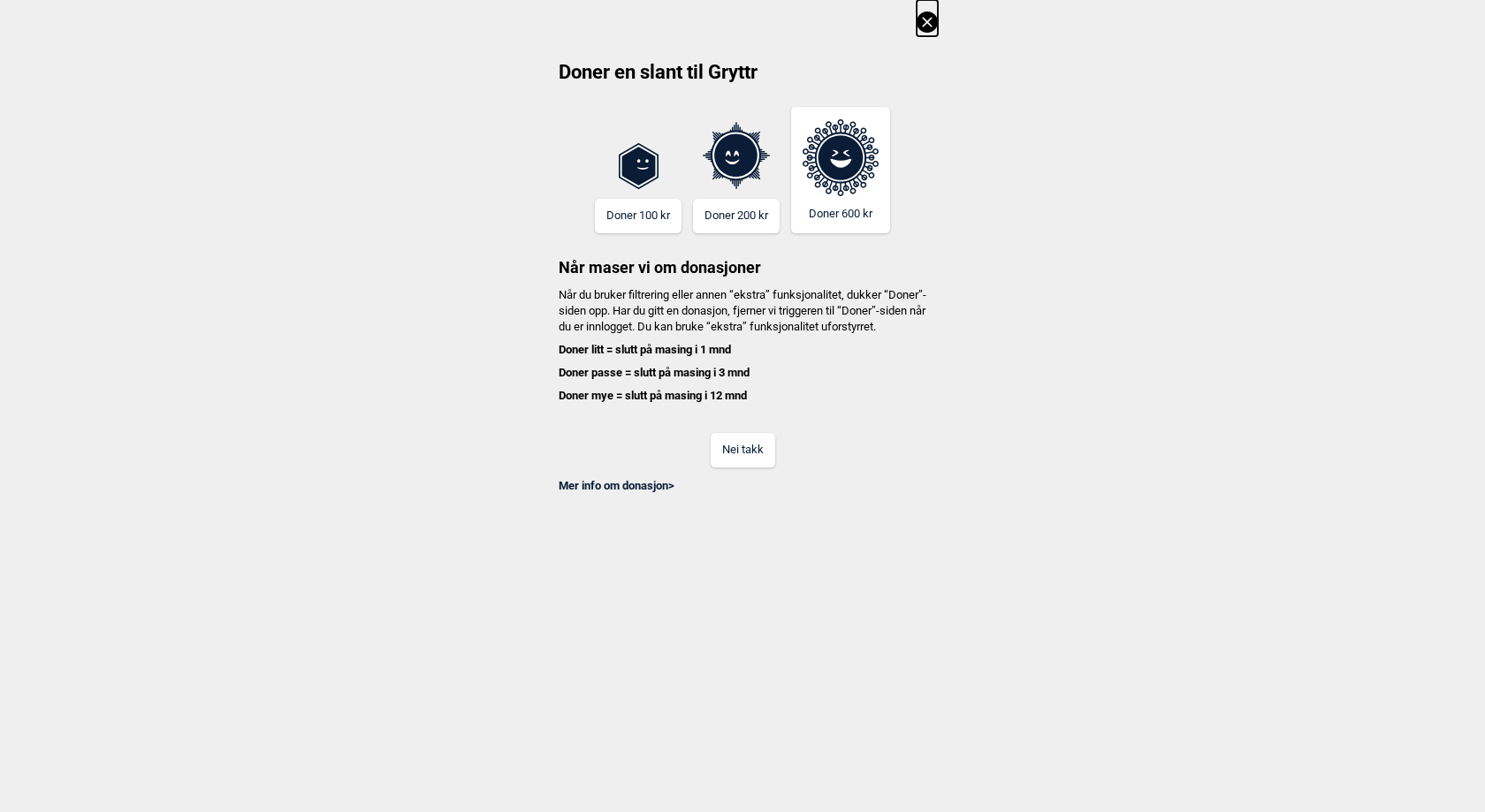
click at [736, 456] on button "Nei takk" at bounding box center [743, 450] width 65 height 34
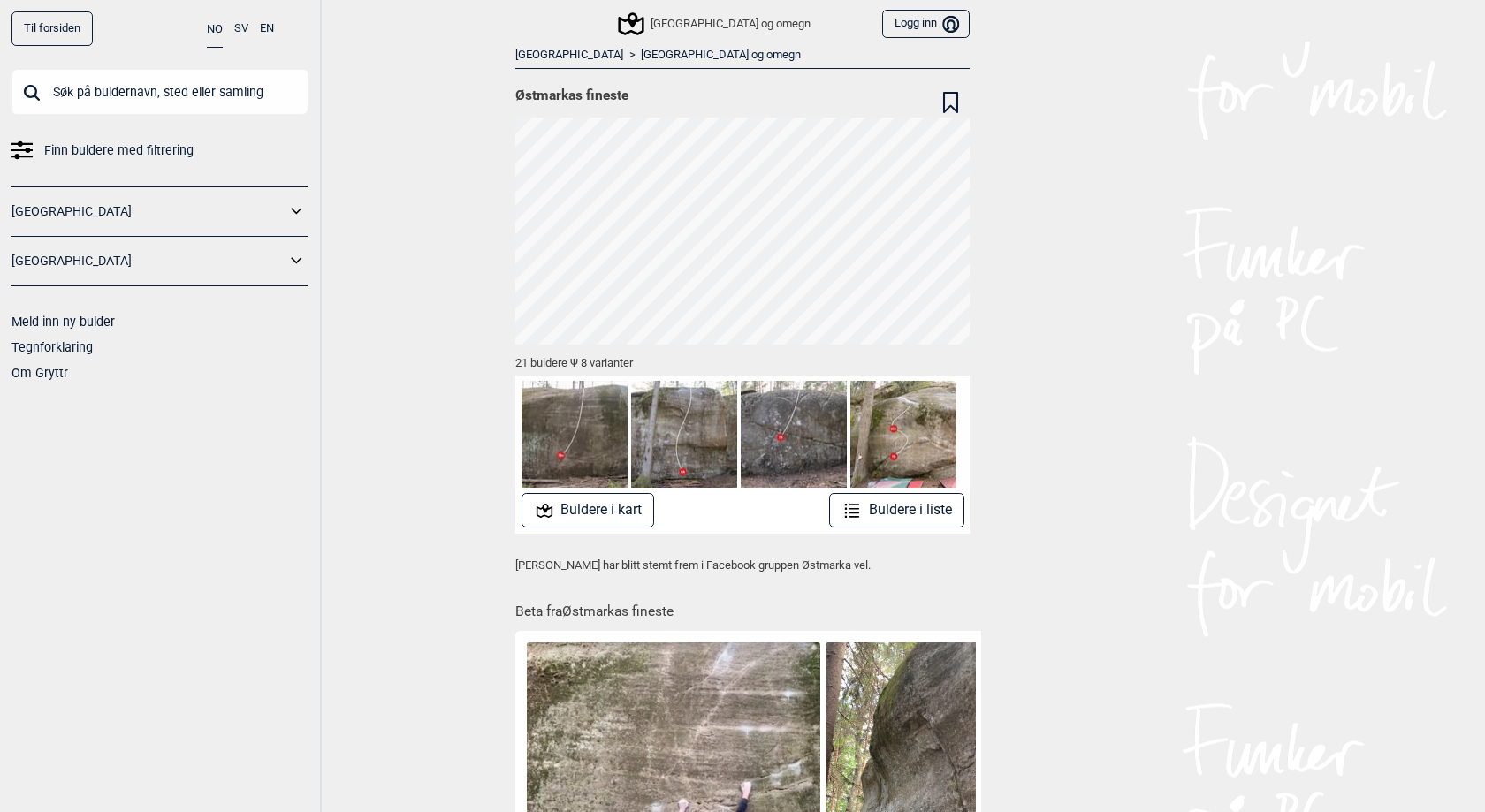
click at [884, 508] on button "Buldere i liste" at bounding box center [897, 510] width 135 height 34
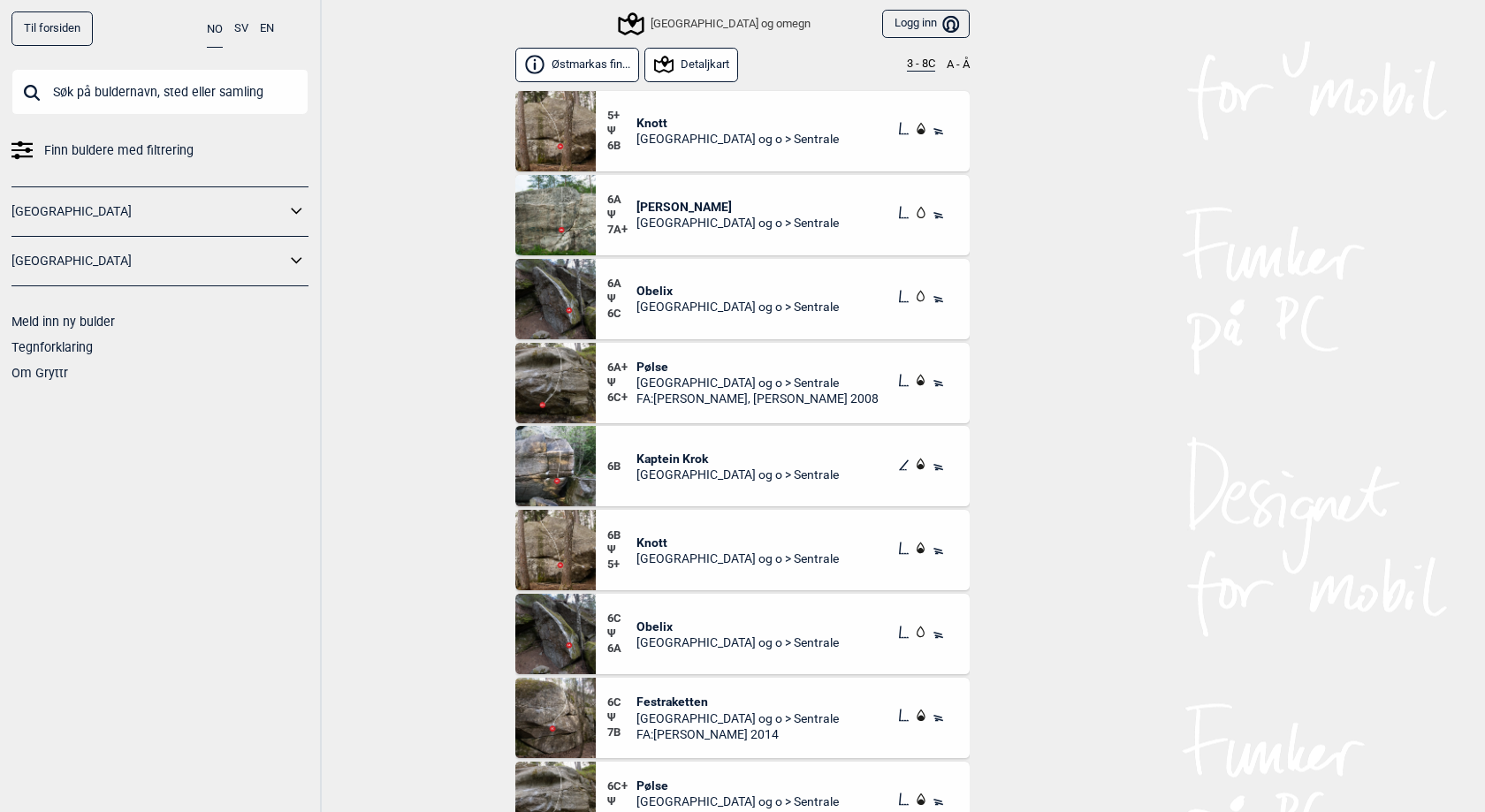
click at [567, 56] on button "Østmarkas fin..." at bounding box center [577, 65] width 124 height 34
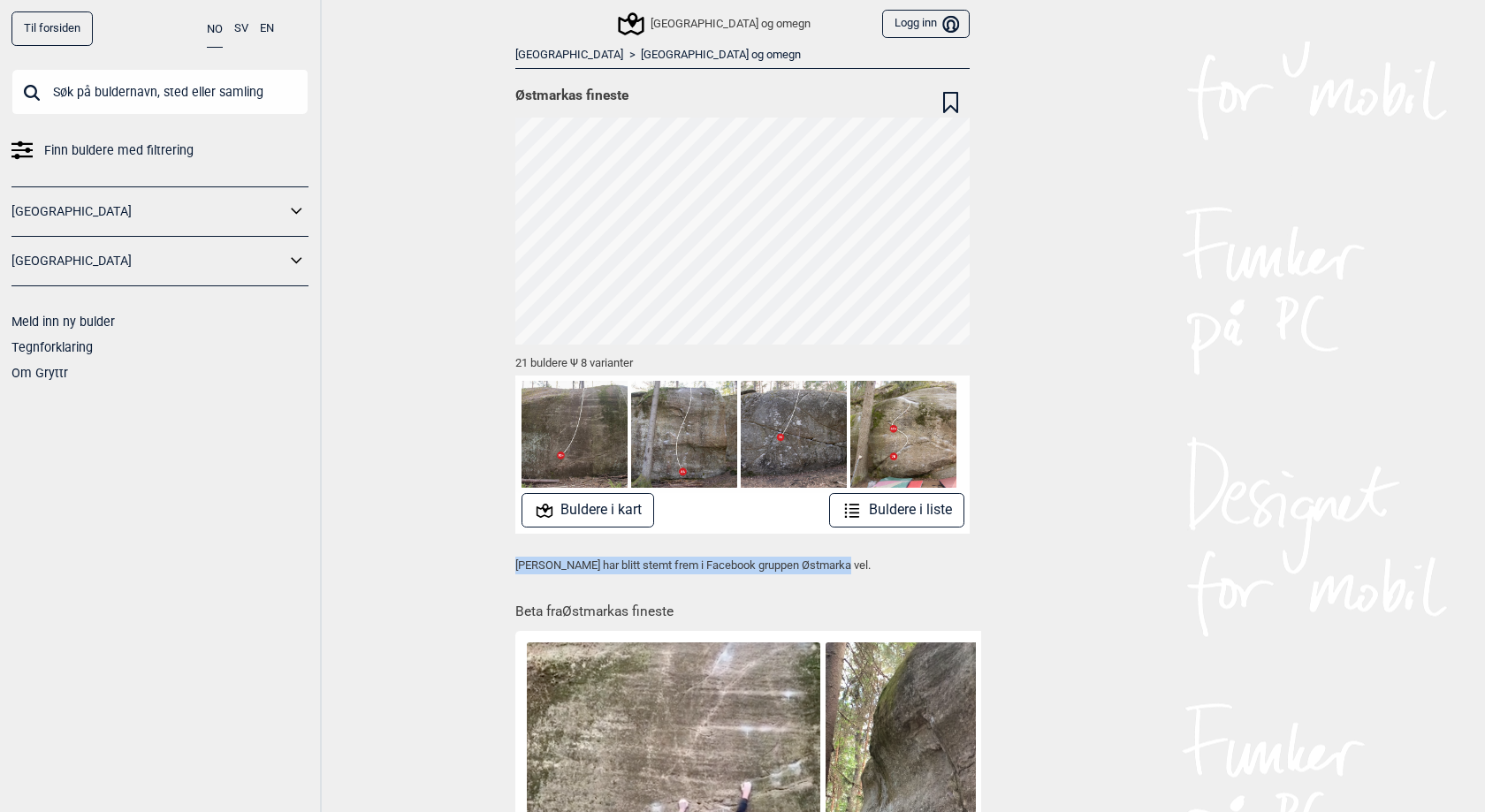
drag, startPoint x: 843, startPoint y: 565, endPoint x: 502, endPoint y: 556, distance: 341.1
click at [502, 556] on div "Til forsiden NO SV EN Finn buldere med filtrering [GEOGRAPHIC_DATA] [GEOGRAPHIC…" at bounding box center [742, 406] width 1485 height 812
copy p "[PERSON_NAME] har blitt stemt frem i Facebook gruppen Østmarka vel."
